Goal: Information Seeking & Learning: Find specific fact

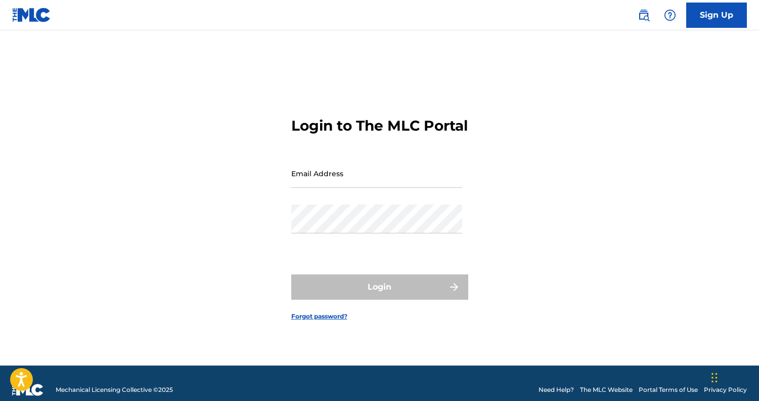
click at [641, 15] on img at bounding box center [644, 15] width 12 height 12
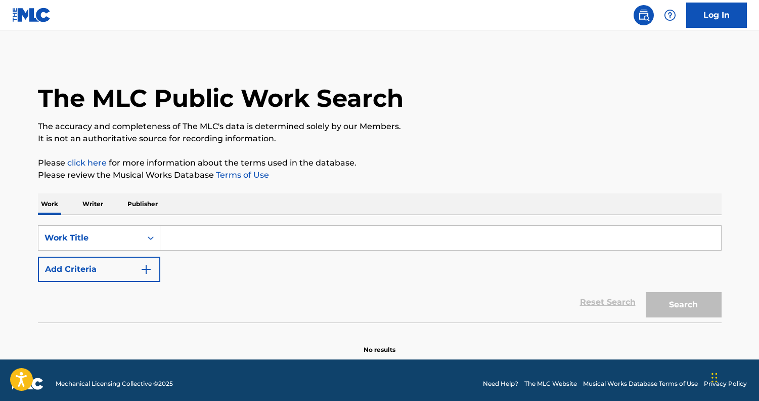
click at [95, 210] on p "Writer" at bounding box center [92, 203] width 27 height 21
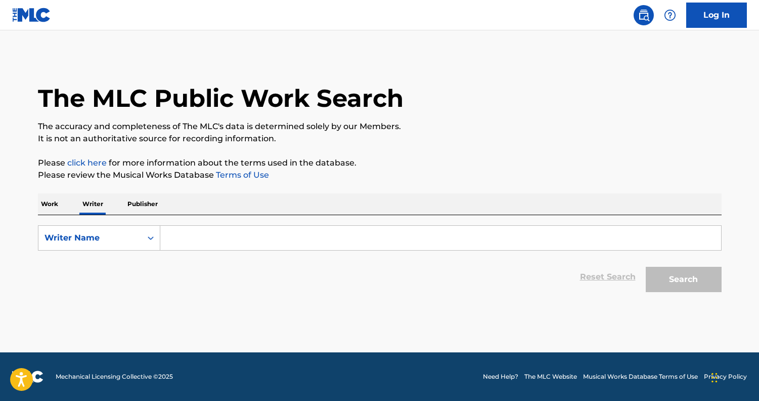
click at [185, 238] on input "Search Form" at bounding box center [440, 238] width 561 height 24
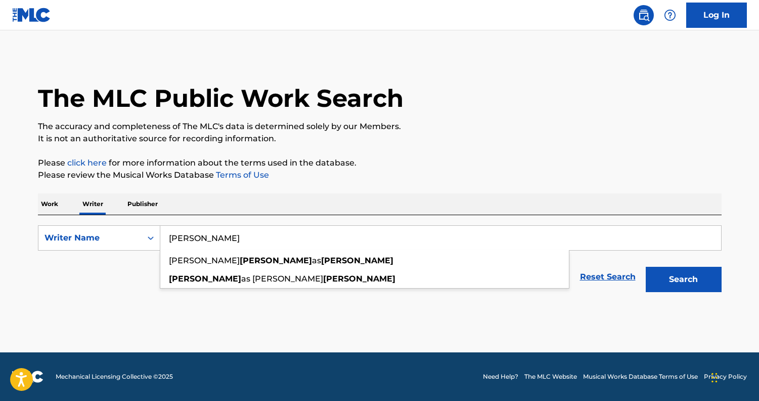
type input "[PERSON_NAME]"
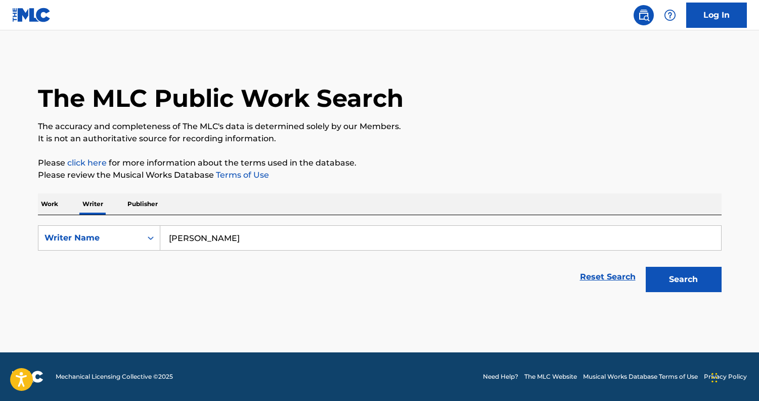
click at [683, 279] on button "Search" at bounding box center [684, 279] width 76 height 25
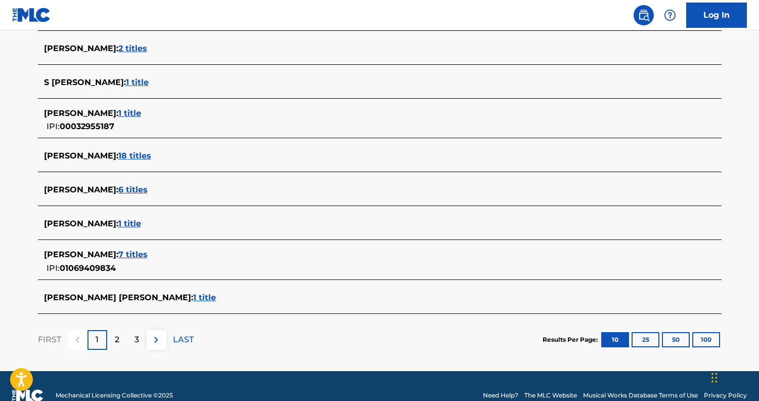
scroll to position [363, 0]
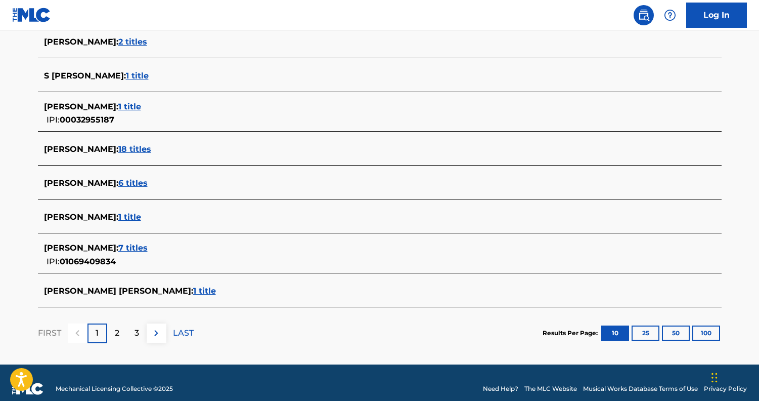
click at [117, 332] on p "2" at bounding box center [117, 333] width 5 height 12
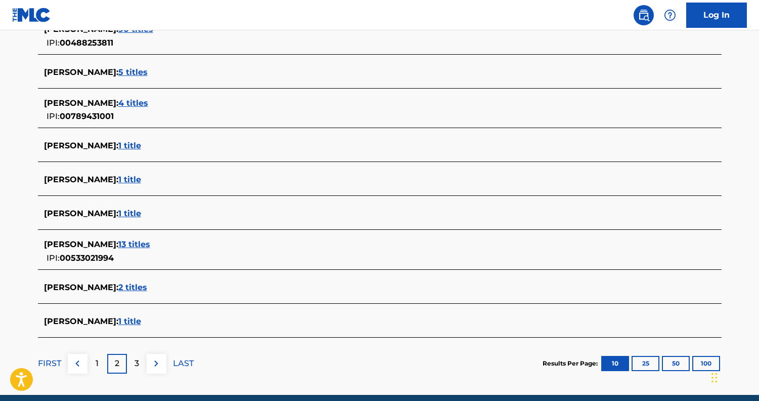
click at [133, 360] on div "3" at bounding box center [137, 364] width 20 height 20
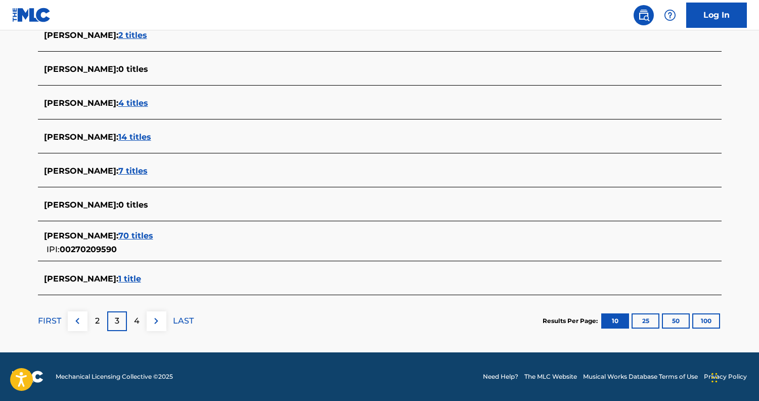
scroll to position [363, 0]
click at [142, 321] on div "4" at bounding box center [137, 321] width 20 height 20
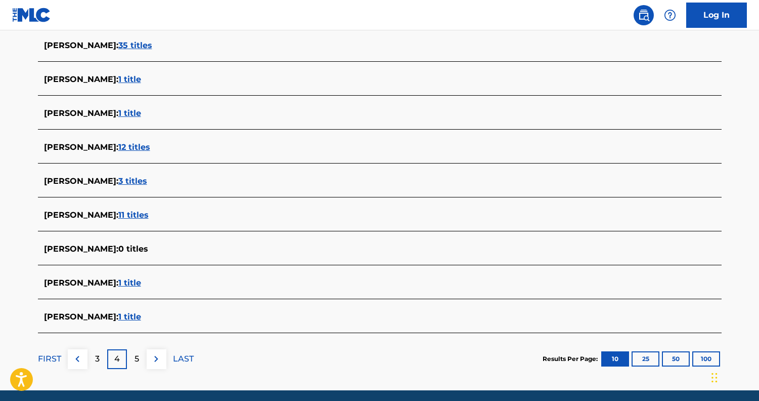
scroll to position [326, 0]
